Goal: Find contact information: Find contact information

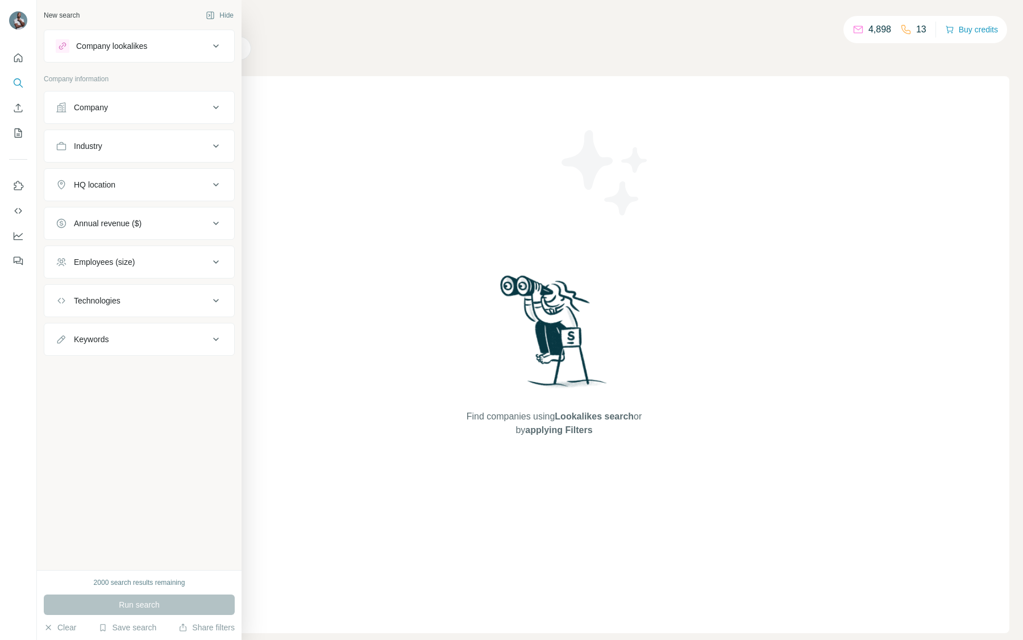
click at [129, 113] on div "Company" at bounding box center [132, 107] width 153 height 11
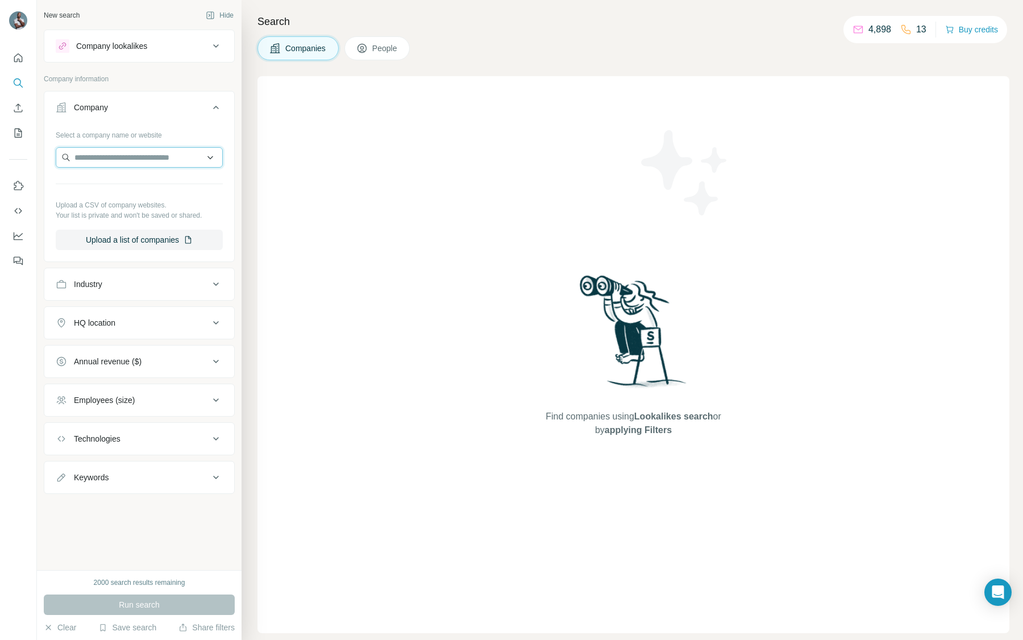
click at [149, 159] on input "text" at bounding box center [139, 157] width 167 height 20
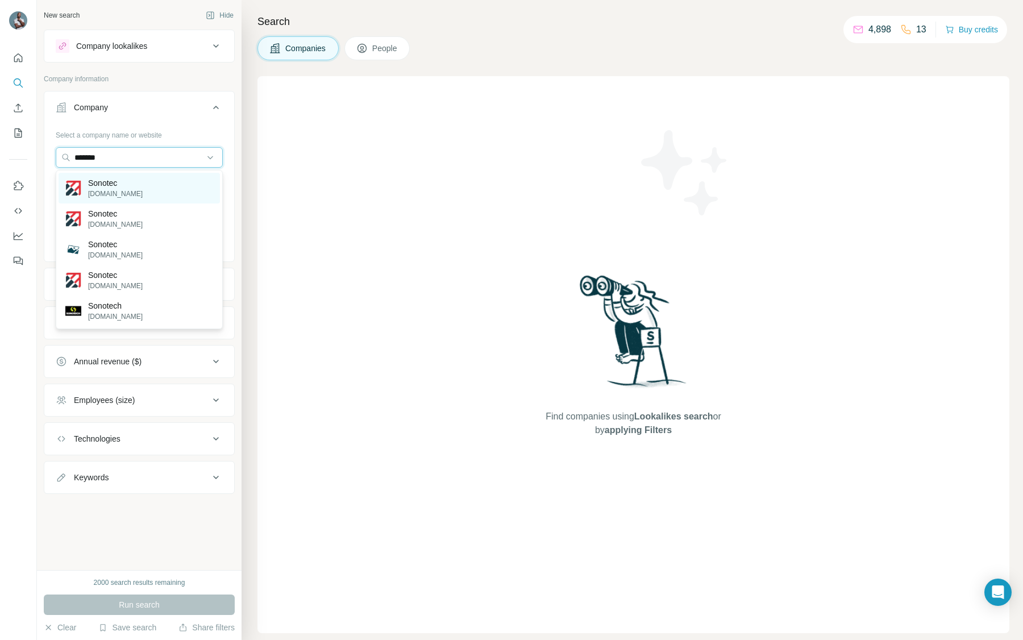
type input "*******"
click at [110, 194] on p "[DOMAIN_NAME]" at bounding box center [115, 194] width 55 height 10
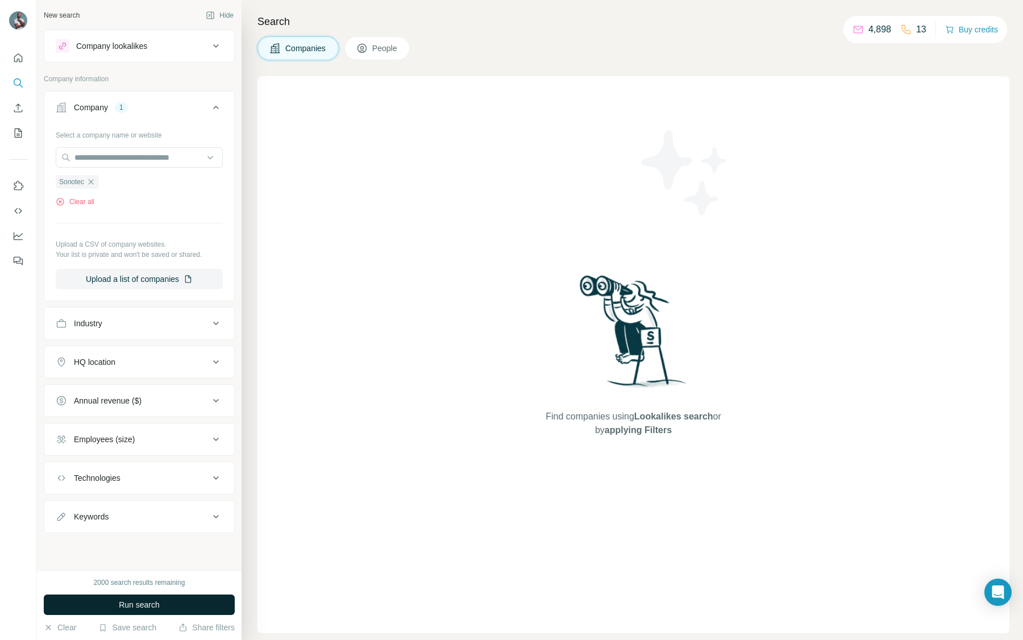
click at [134, 603] on span "Run search" at bounding box center [139, 604] width 41 height 11
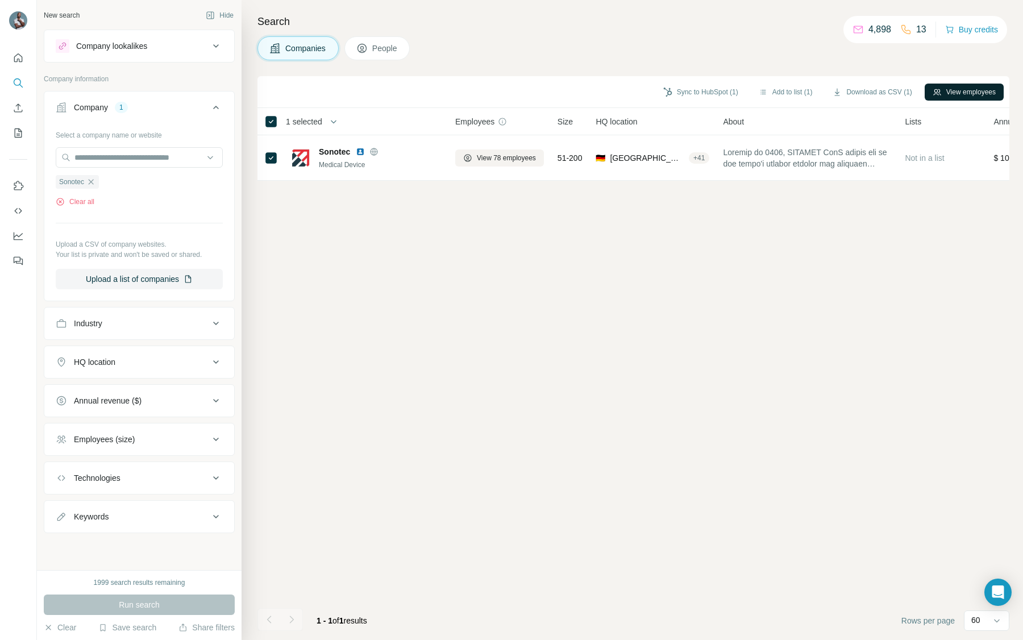
click at [963, 93] on button "View employees" at bounding box center [964, 92] width 79 height 17
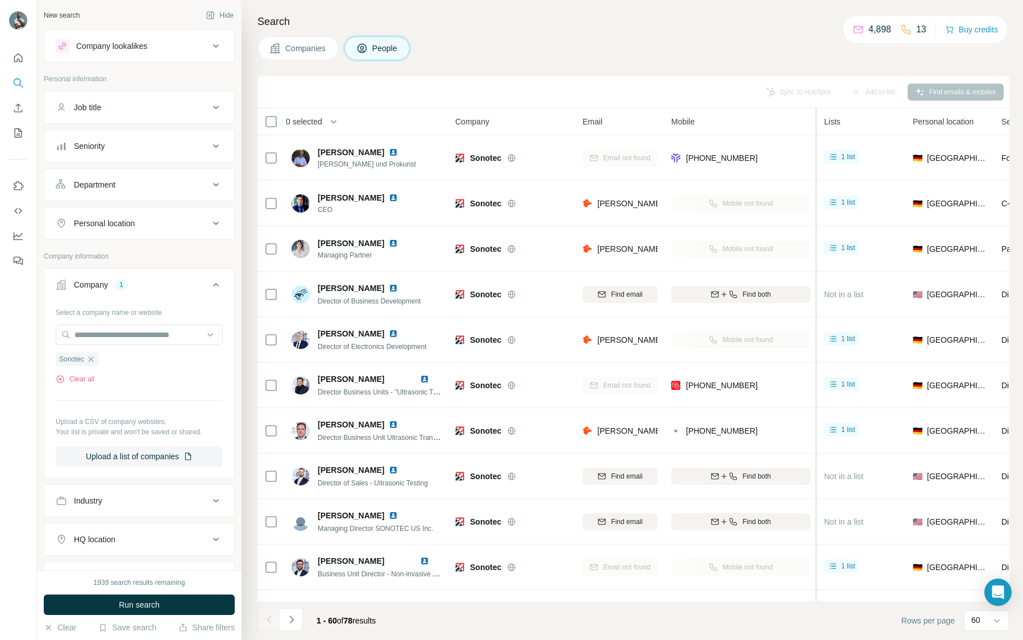
drag, startPoint x: 752, startPoint y: 157, endPoint x: 816, endPoint y: 153, distance: 63.8
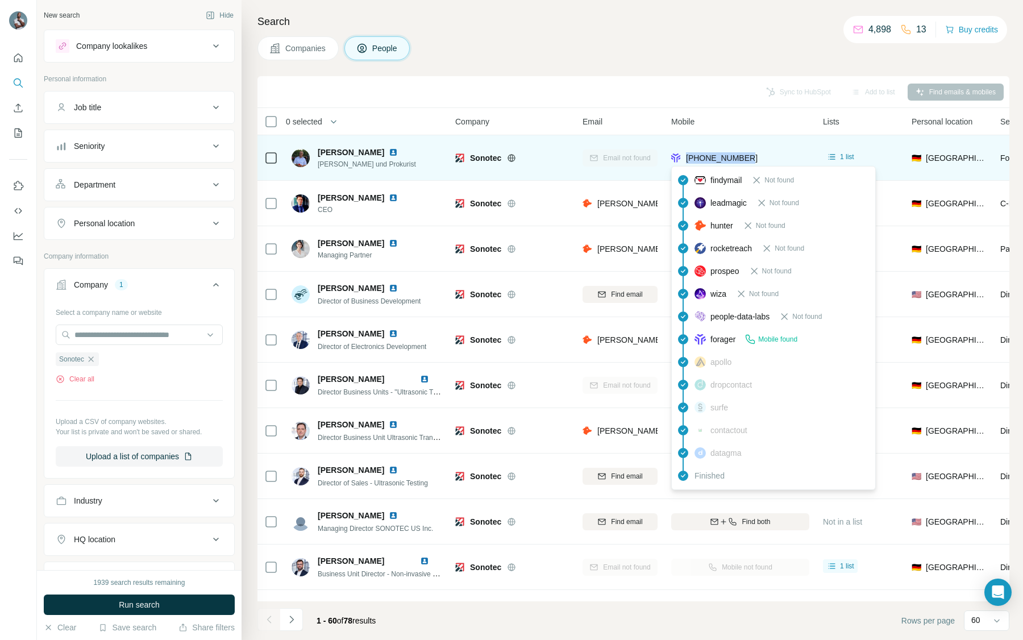
drag, startPoint x: 751, startPoint y: 159, endPoint x: 686, endPoint y: 159, distance: 65.4
click at [686, 159] on div "[PHONE_NUMBER]" at bounding box center [740, 157] width 138 height 31
copy span "[PHONE_NUMBER]"
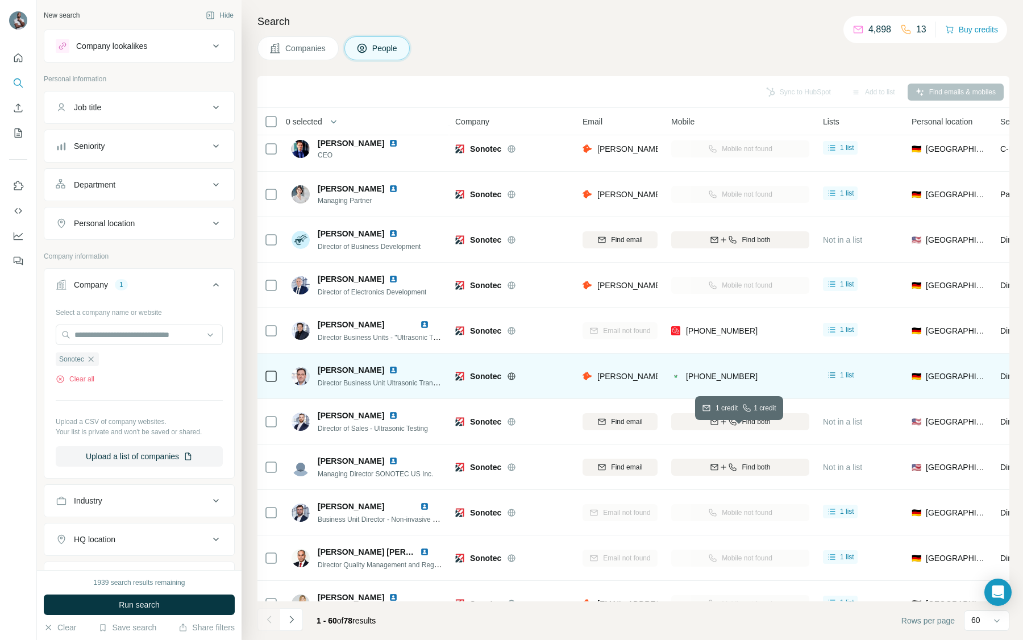
scroll to position [56, 0]
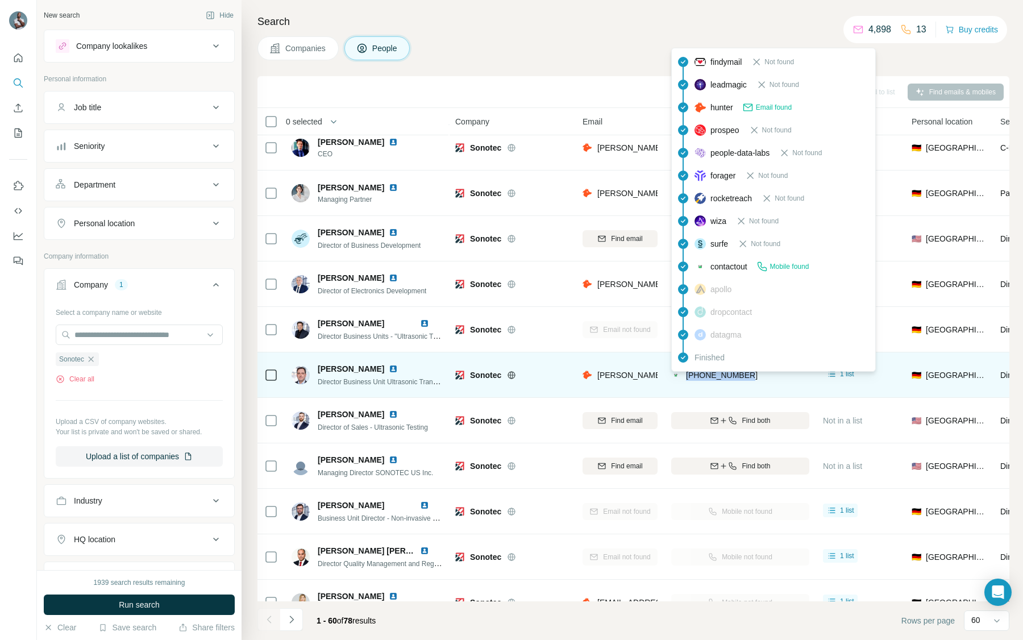
drag, startPoint x: 763, startPoint y: 375, endPoint x: 685, endPoint y: 374, distance: 77.9
click at [685, 374] on div "[PHONE_NUMBER]" at bounding box center [740, 374] width 138 height 31
copy span "[PHONE_NUMBER]"
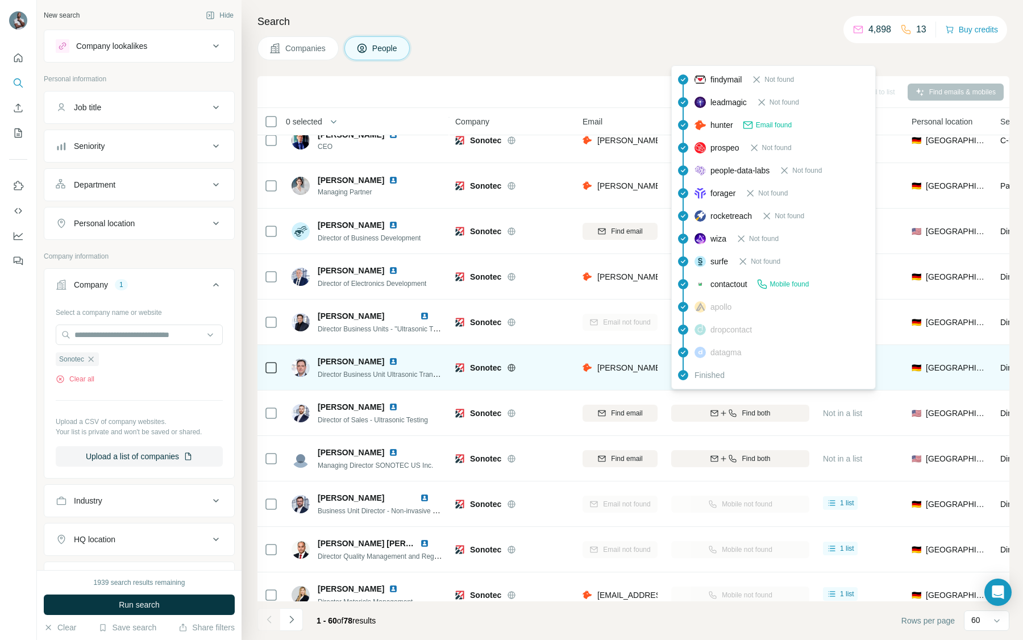
scroll to position [61, 0]
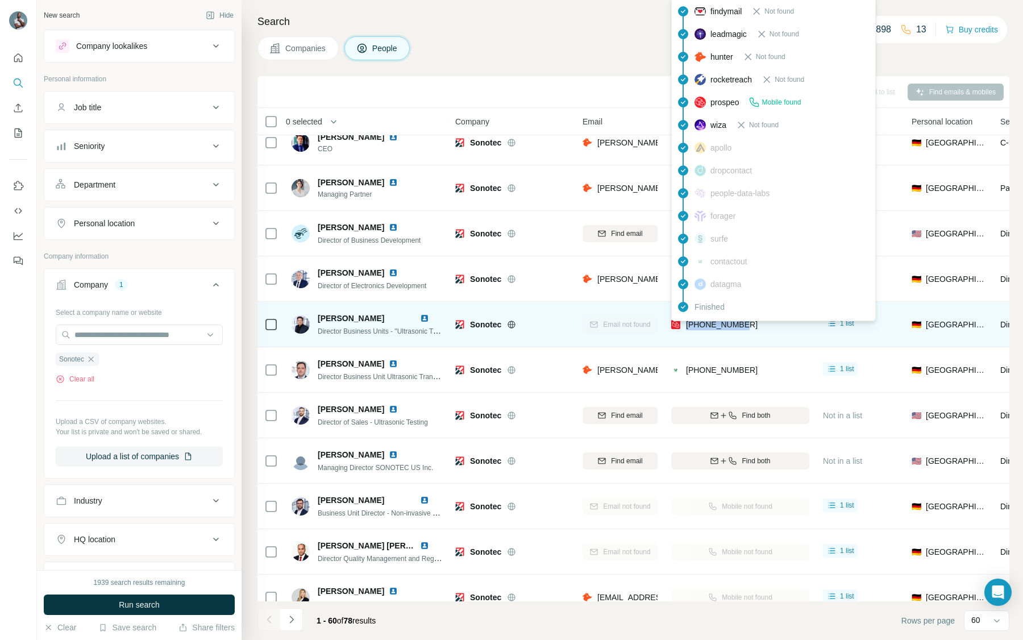
drag, startPoint x: 769, startPoint y: 324, endPoint x: 688, endPoint y: 327, distance: 80.8
click at [688, 327] on div "[PHONE_NUMBER]" at bounding box center [740, 324] width 138 height 31
copy span "[PHONE_NUMBER]"
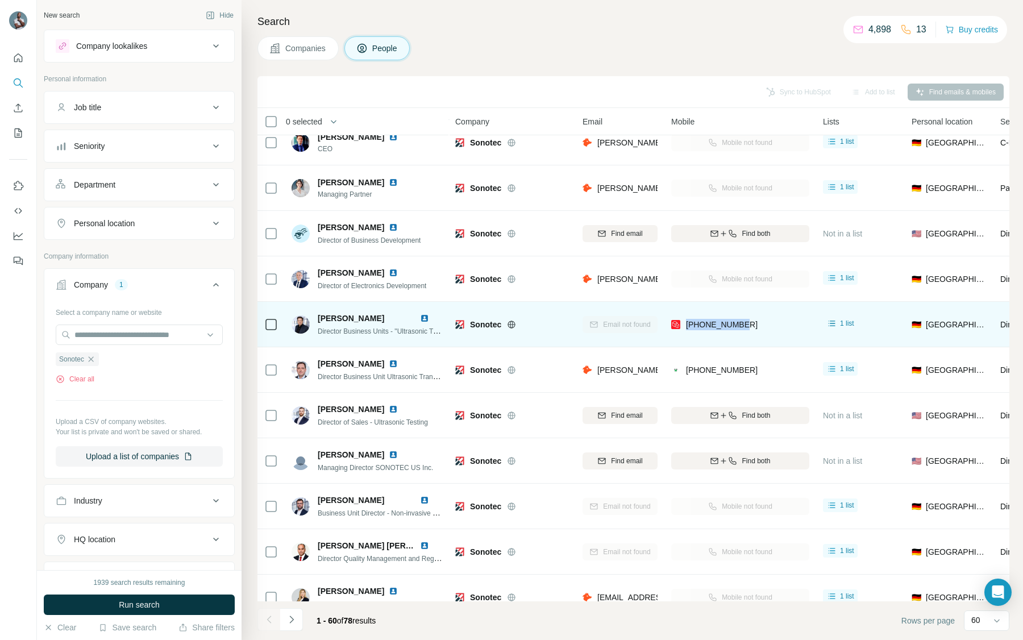
click at [427, 321] on img at bounding box center [424, 318] width 9 height 9
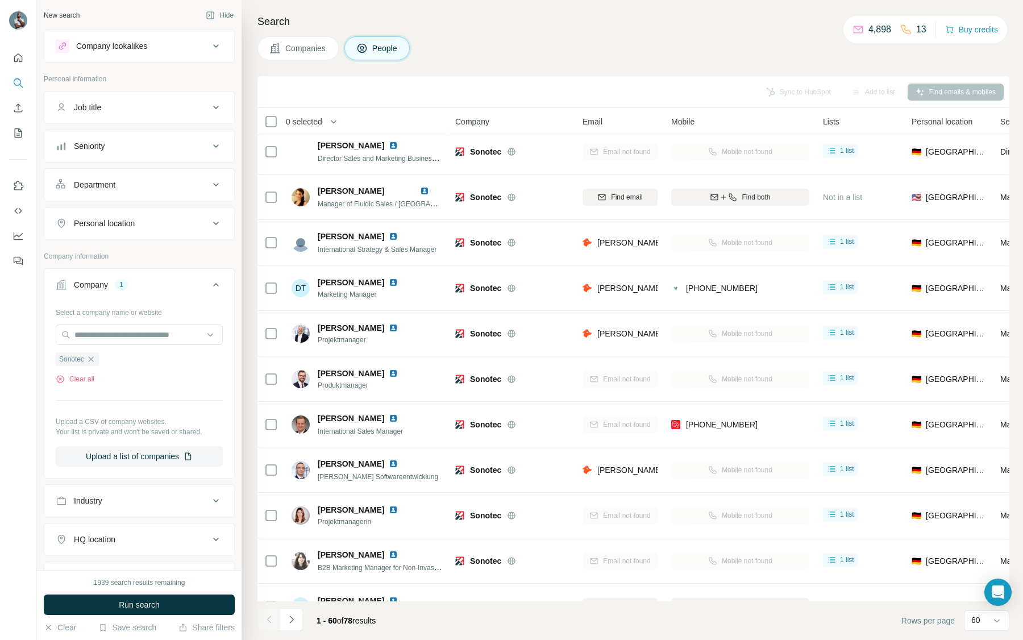
scroll to position [554, 0]
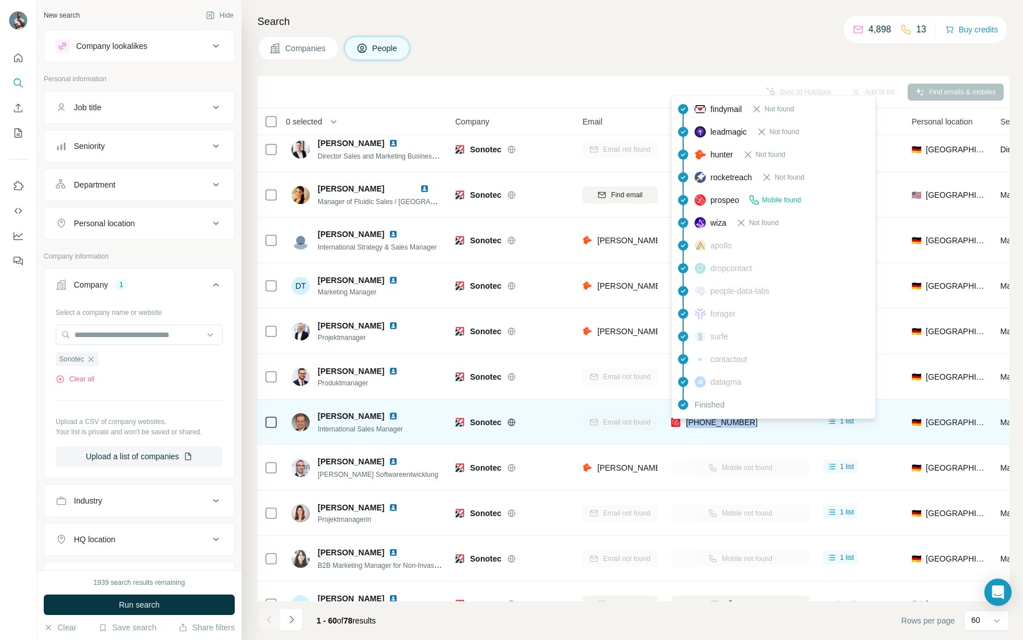
drag, startPoint x: 759, startPoint y: 421, endPoint x: 688, endPoint y: 421, distance: 71.0
click at [688, 421] on div "[PHONE_NUMBER]" at bounding box center [740, 421] width 138 height 31
copy span "[PHONE_NUMBER]"
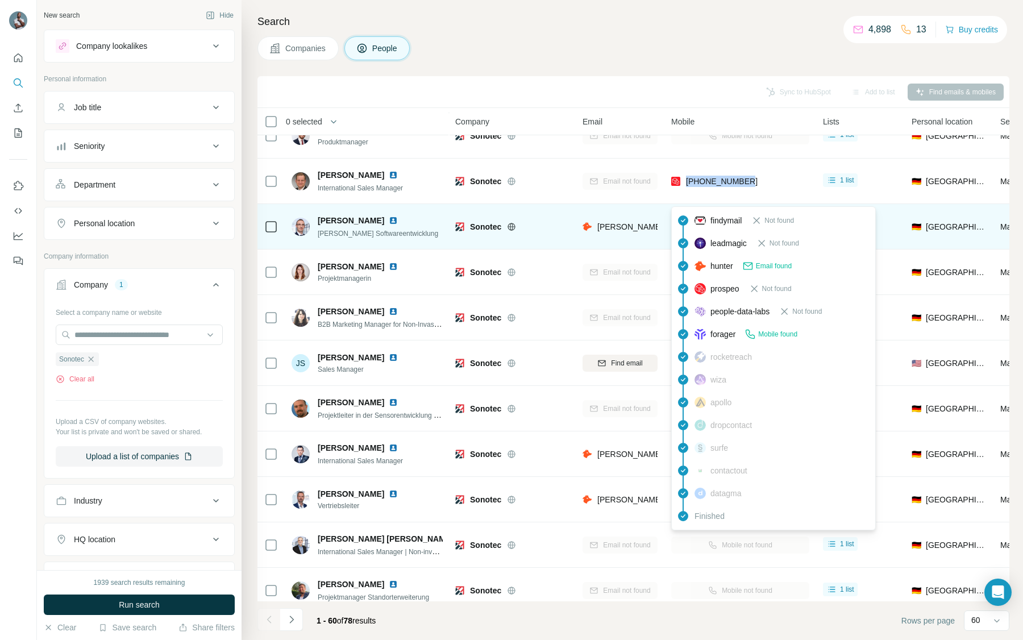
scroll to position [806, 0]
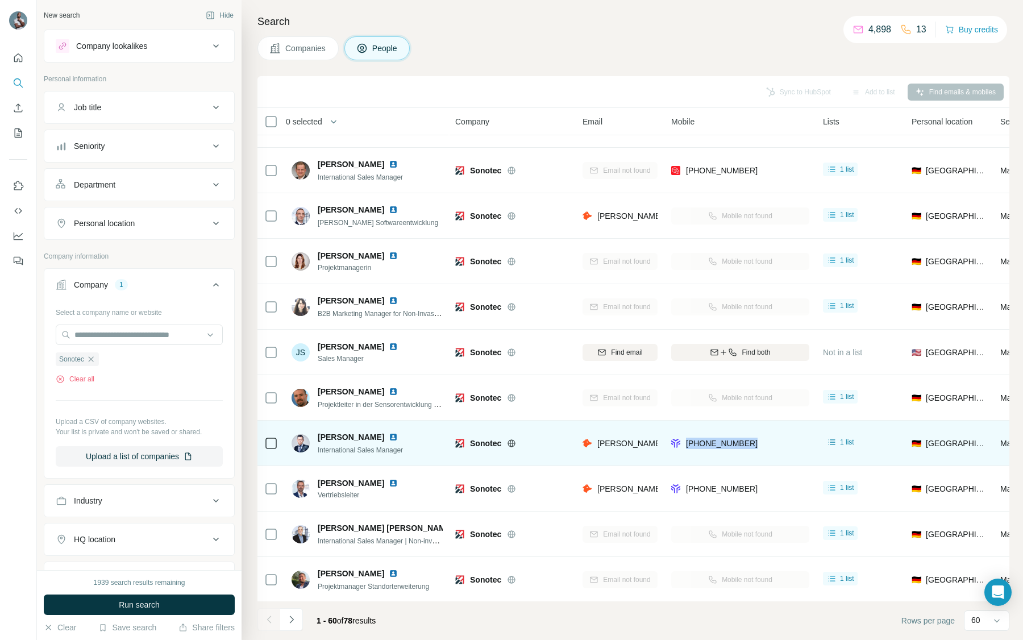
drag, startPoint x: 774, startPoint y: 437, endPoint x: 766, endPoint y: 447, distance: 12.9
click at [766, 447] on div "[PHONE_NUMBER]" at bounding box center [740, 442] width 138 height 31
copy span "[PHONE_NUMBER]"
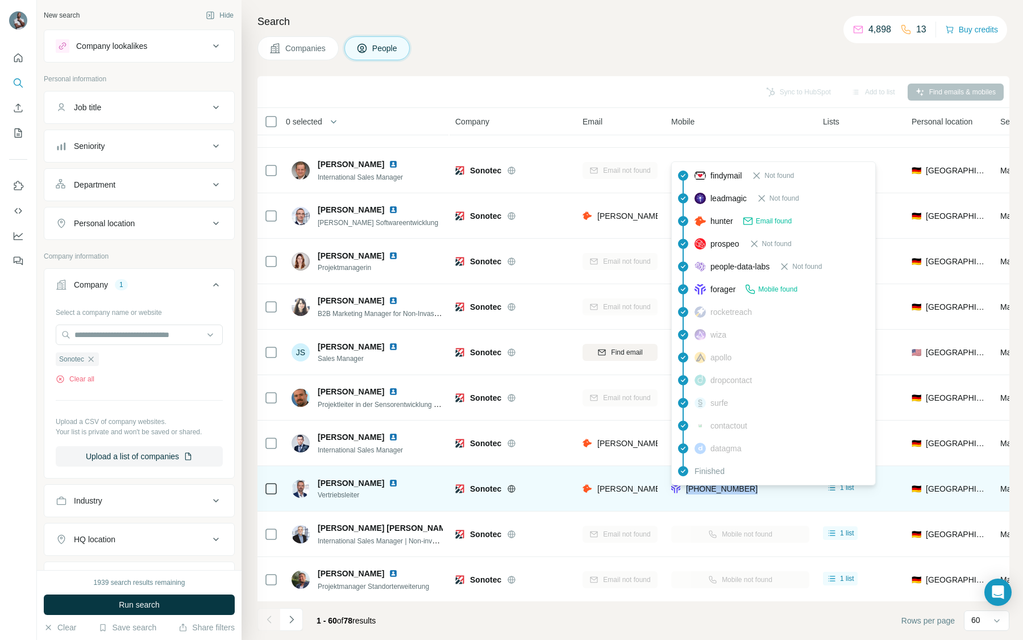
drag, startPoint x: 774, startPoint y: 490, endPoint x: 687, endPoint y: 489, distance: 87.0
click at [687, 489] on div "[PHONE_NUMBER]" at bounding box center [740, 488] width 138 height 31
copy span "[PHONE_NUMBER]"
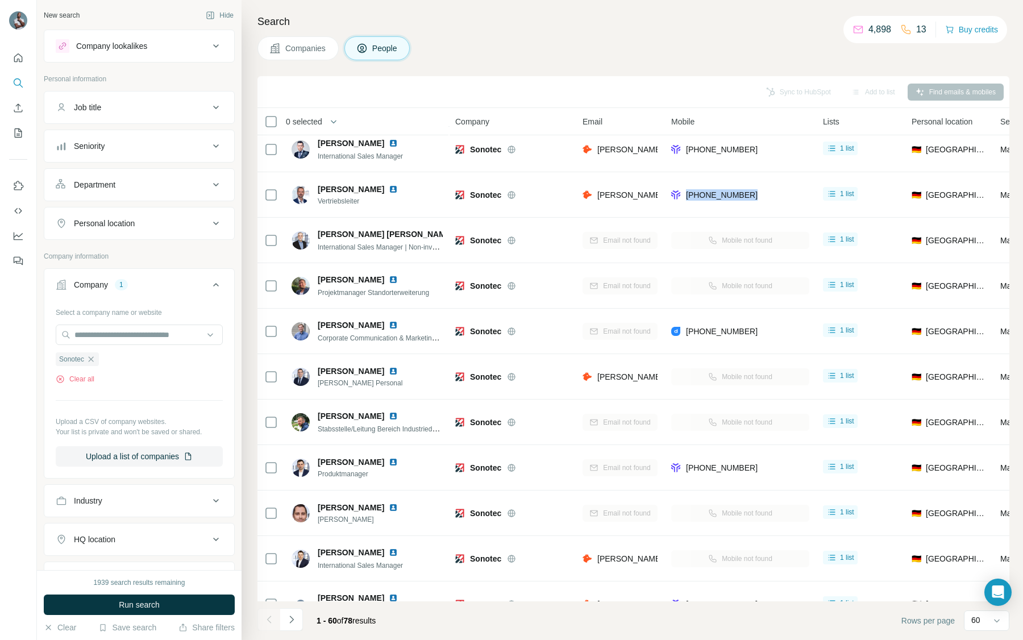
scroll to position [1113, 0]
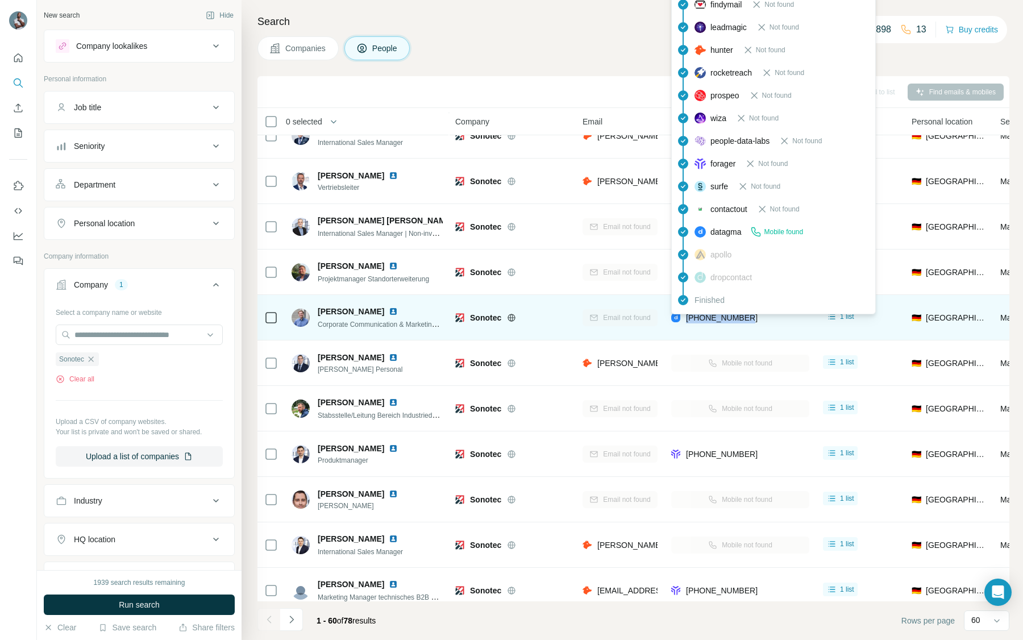
drag, startPoint x: 770, startPoint y: 322, endPoint x: 684, endPoint y: 322, distance: 85.8
click at [684, 322] on div "[PHONE_NUMBER]" at bounding box center [740, 317] width 138 height 31
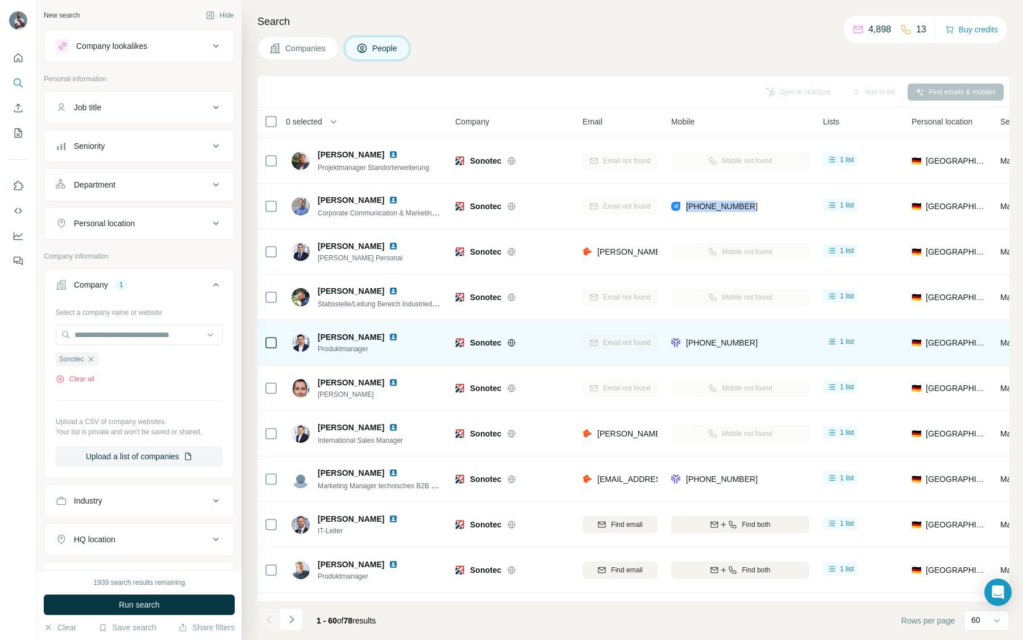
scroll to position [1228, 0]
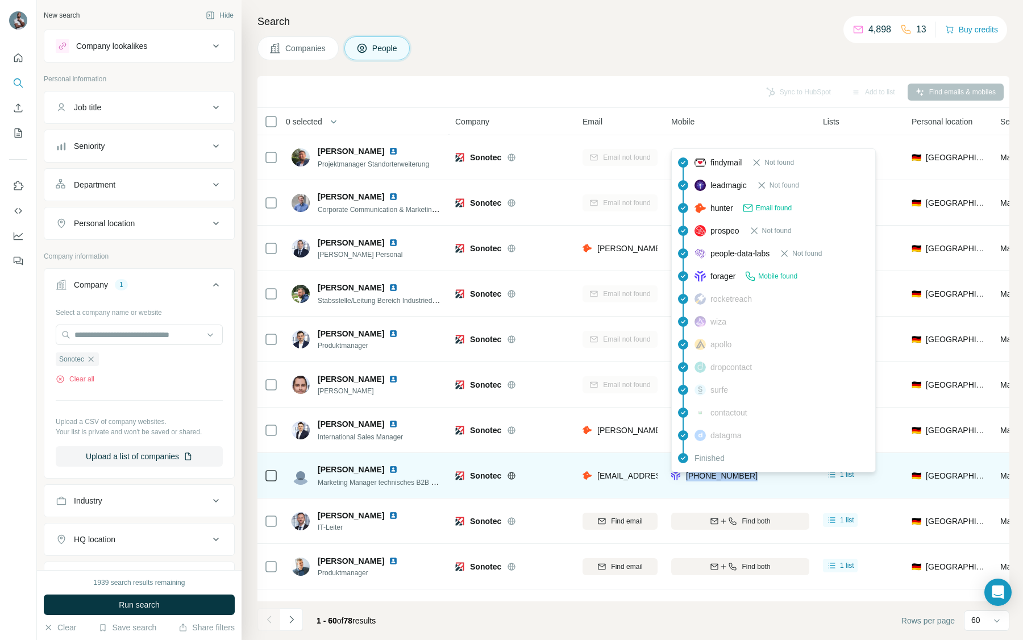
drag, startPoint x: 764, startPoint y: 475, endPoint x: 686, endPoint y: 474, distance: 78.4
click at [686, 474] on div "[PHONE_NUMBER]" at bounding box center [740, 475] width 138 height 31
copy span "[PHONE_NUMBER]"
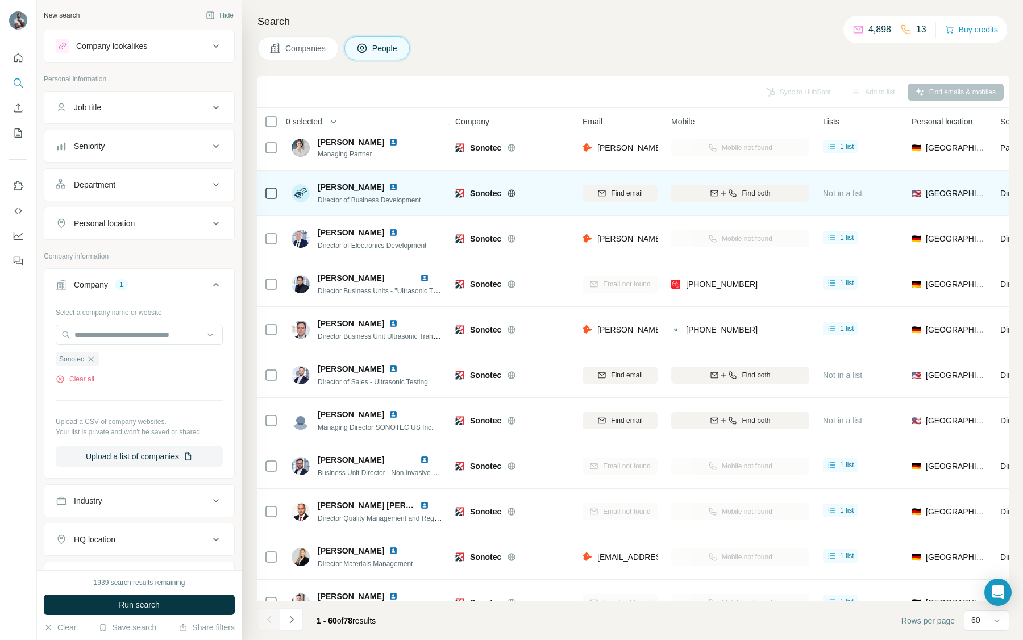
scroll to position [100, 0]
